Goal: Book appointment/travel/reservation

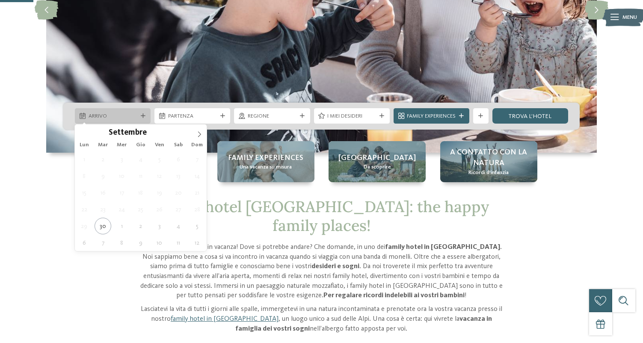
click at [144, 110] on div "Arrivo" at bounding box center [113, 115] width 76 height 15
click at [202, 137] on span at bounding box center [199, 132] width 15 height 15
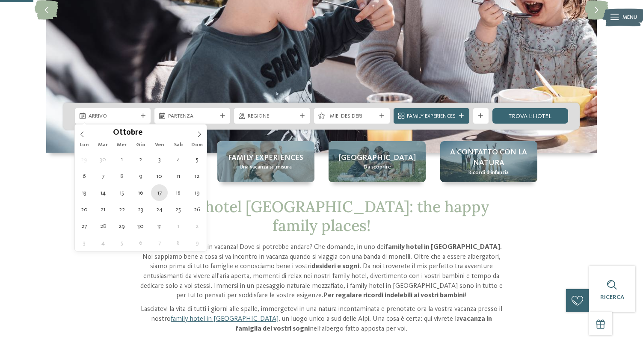
type div "17.10.2025"
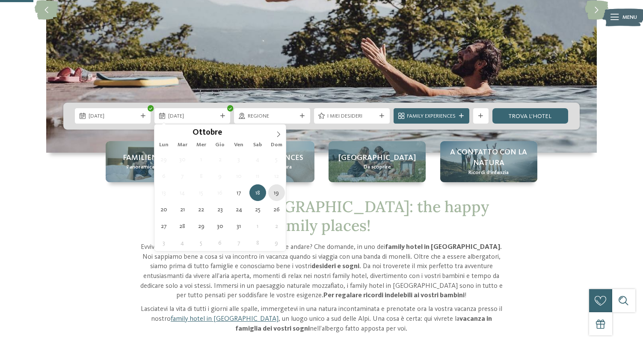
type div "19.10.2025"
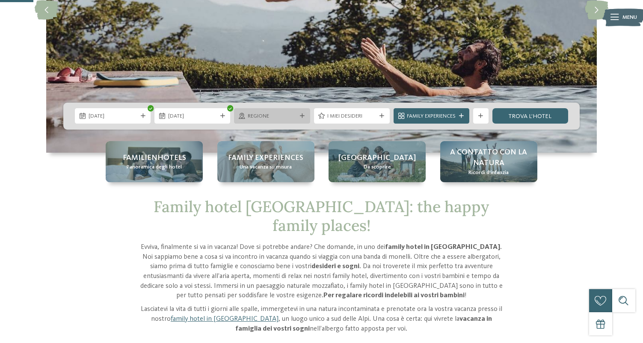
click at [294, 122] on div "Regione" at bounding box center [272, 115] width 76 height 15
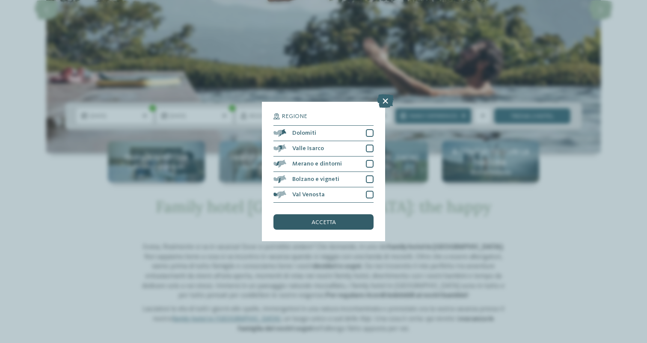
click at [309, 214] on div "accetta" at bounding box center [323, 221] width 100 height 15
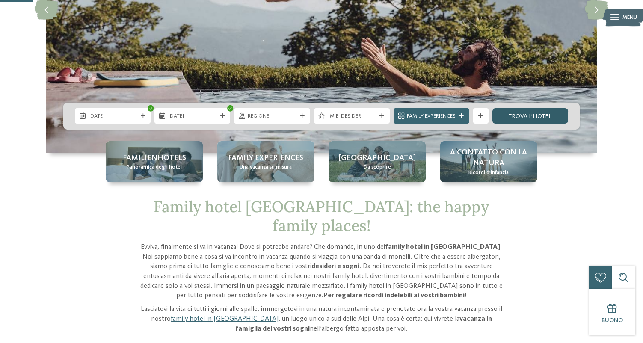
click at [505, 118] on link "trova l’hotel" at bounding box center [531, 115] width 76 height 15
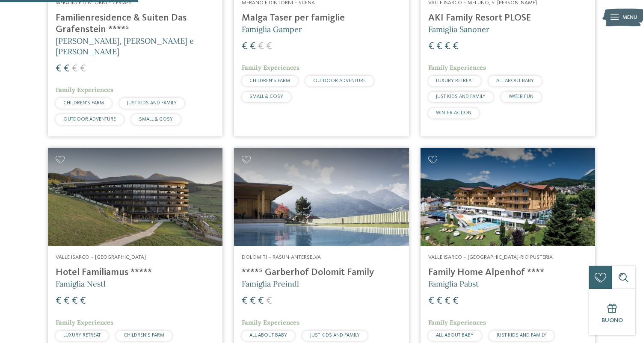
scroll to position [286, 0]
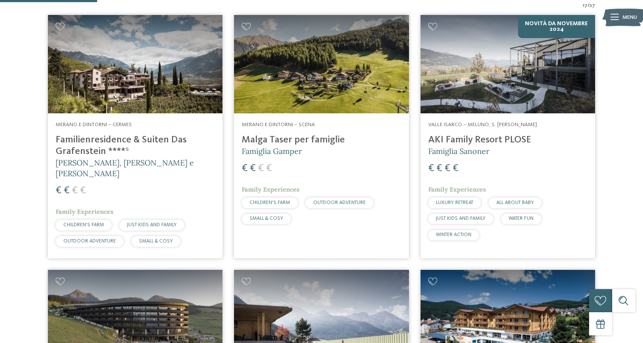
click at [151, 93] on img at bounding box center [135, 64] width 175 height 98
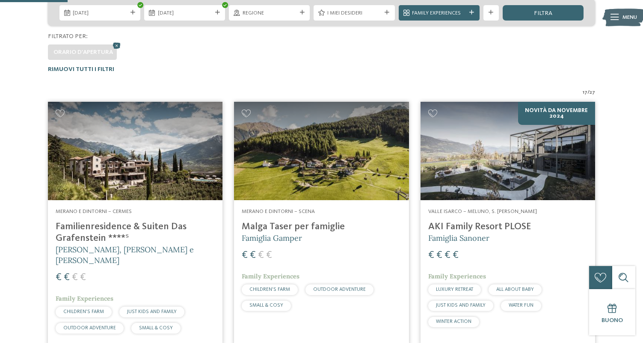
scroll to position [222, 0]
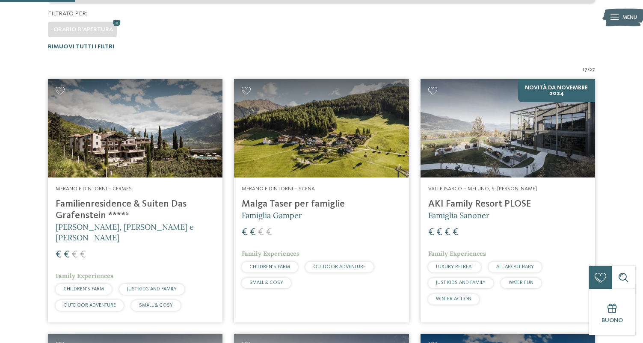
click at [284, 122] on img at bounding box center [321, 128] width 175 height 98
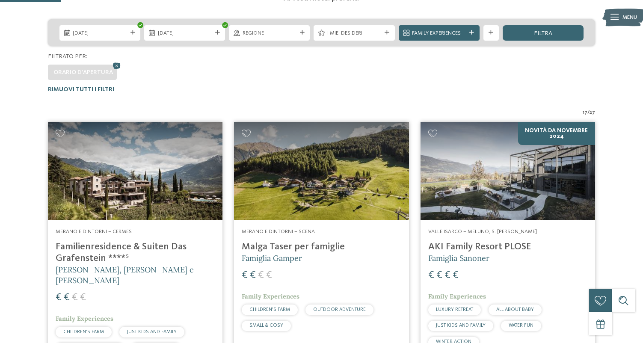
scroll to position [181, 0]
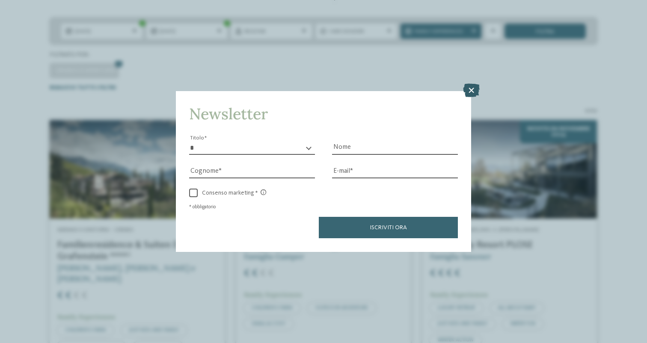
click at [472, 84] on icon at bounding box center [471, 91] width 17 height 14
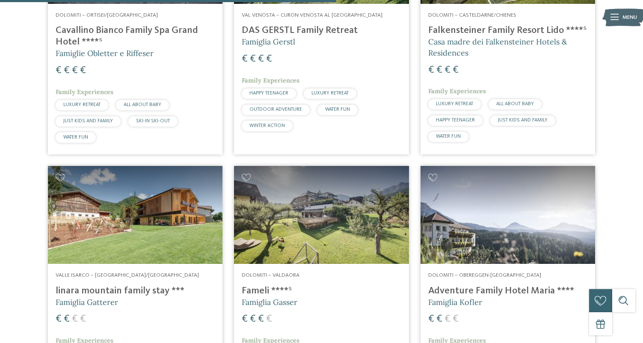
scroll to position [991, 0]
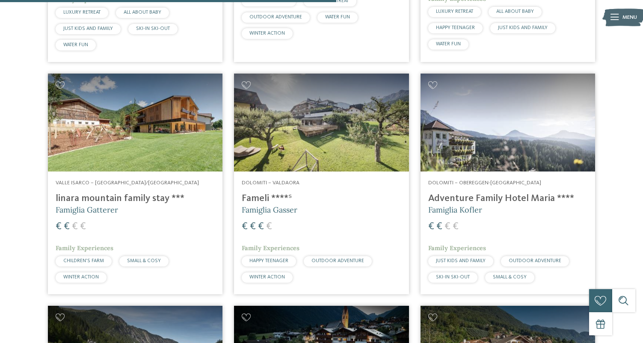
click at [547, 193] on h4 "Adventure Family Hotel Maria ****" at bounding box center [507, 199] width 159 height 12
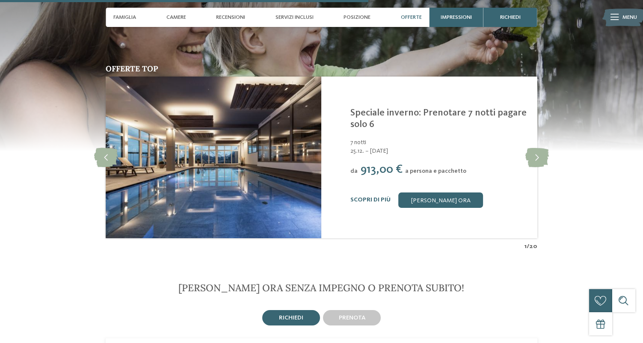
scroll to position [1753, 0]
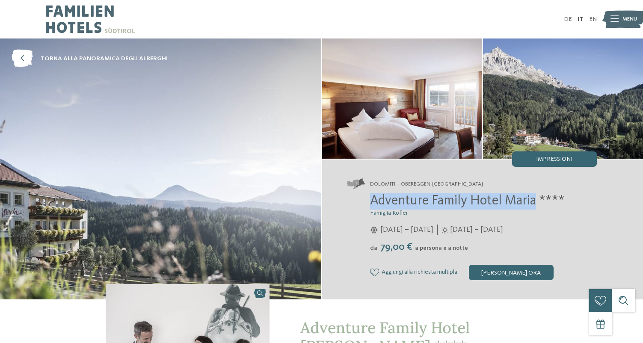
drag, startPoint x: 536, startPoint y: 199, endPoint x: 374, endPoint y: 205, distance: 162.7
click at [374, 205] on span "Adventure Family Hotel Maria ****" at bounding box center [467, 201] width 195 height 14
copy span "Adventure Family Hotel Maria"
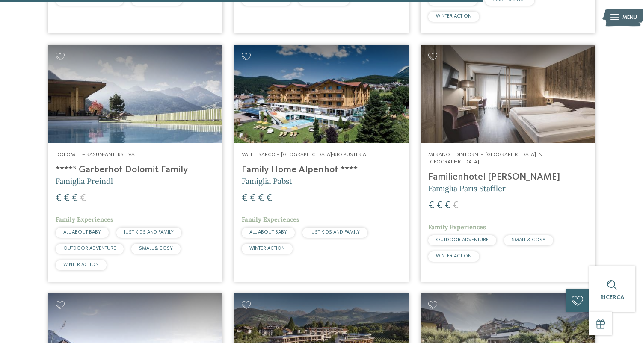
scroll to position [1960, 0]
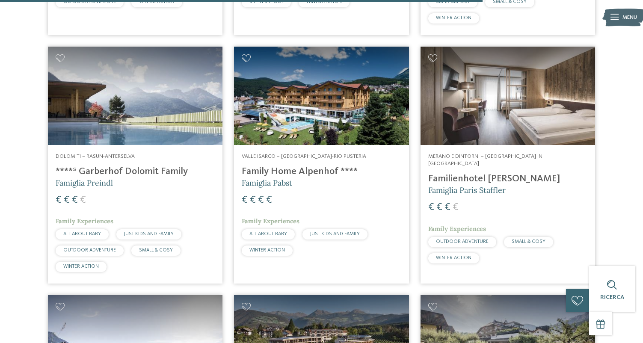
click at [273, 113] on img at bounding box center [321, 96] width 175 height 98
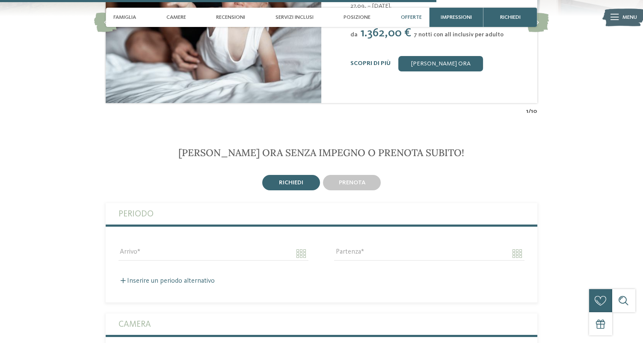
scroll to position [1584, 0]
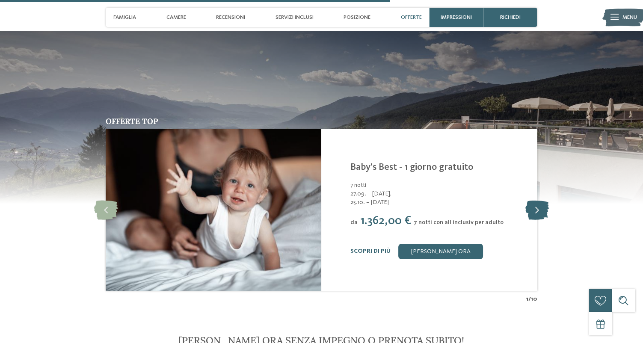
click at [544, 201] on icon at bounding box center [537, 210] width 24 height 19
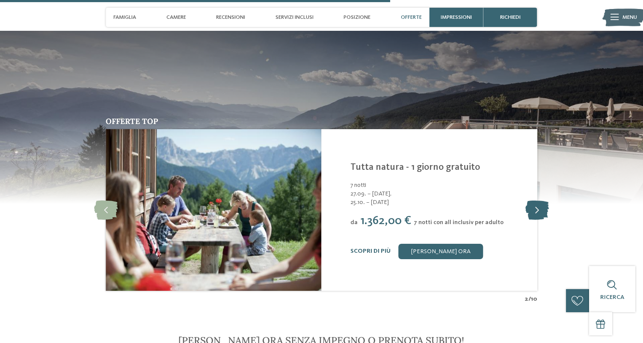
click at [544, 201] on icon at bounding box center [537, 210] width 24 height 19
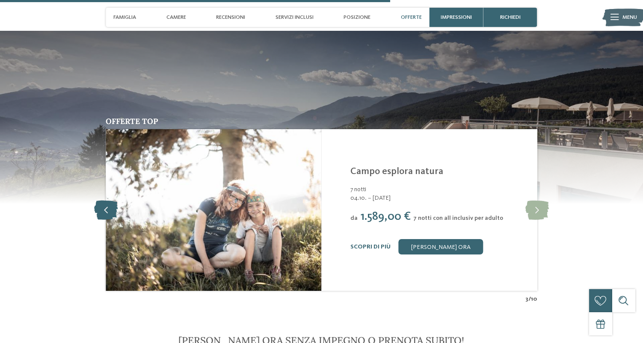
click at [99, 201] on icon at bounding box center [106, 210] width 24 height 19
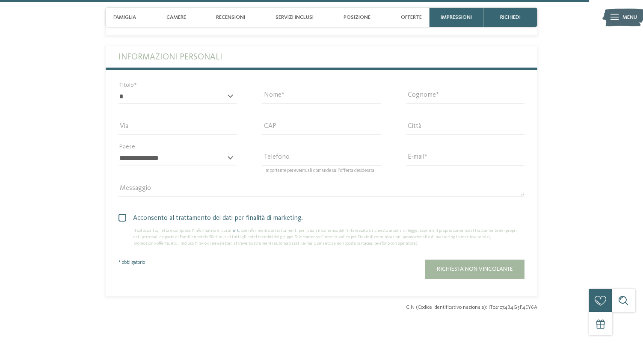
scroll to position [2408, 0]
